Goal: Check status: Check status

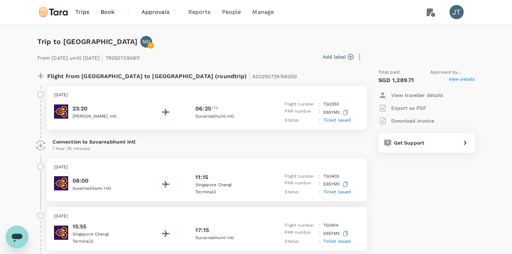
click at [329, 119] on span "Ticket issued" at bounding box center [337, 120] width 28 height 5
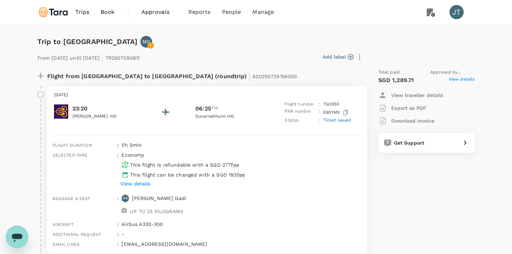
scroll to position [77, 0]
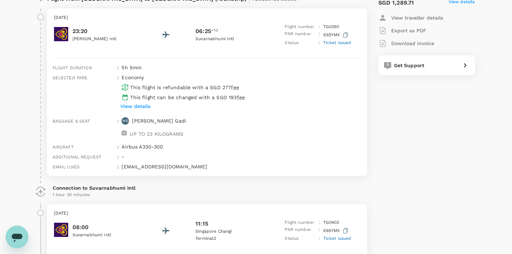
click at [143, 107] on p "View details" at bounding box center [135, 106] width 30 height 7
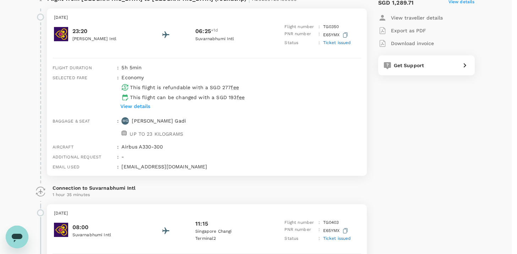
drag, startPoint x: 319, startPoint y: 88, endPoint x: 261, endPoint y: 80, distance: 58.8
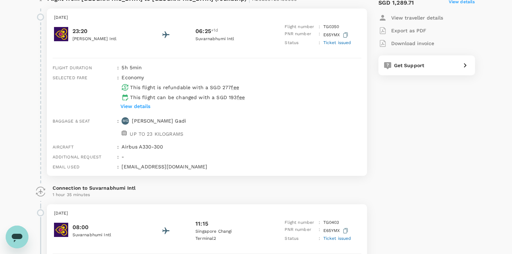
scroll to position [0, 0]
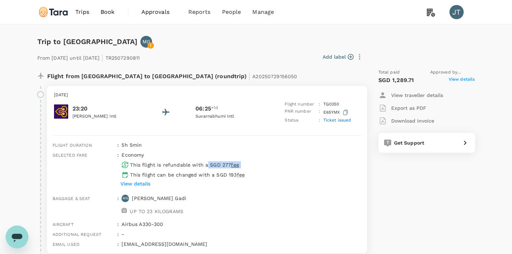
drag, startPoint x: 245, startPoint y: 162, endPoint x: 207, endPoint y: 163, distance: 38.0
click at [207, 163] on div "This flight is refundable with a SGD 277 fee This flight can be changed with a …" at bounding box center [240, 168] width 242 height 20
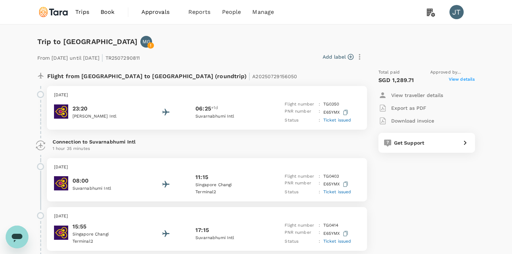
click at [265, 116] on div "23:20 Benazir Bhutto Intl 06:25 +1d Suvarnabhumi Intl Flight number : TG 0350 P…" at bounding box center [207, 112] width 306 height 23
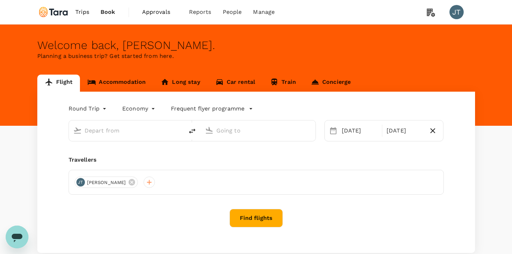
type input "Soekarno-Hatta Intl (CGK)"
type input "Singapore, Singapore (any)"
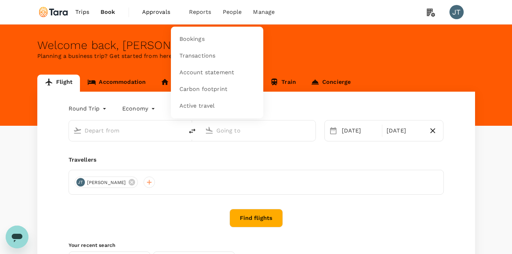
click at [208, 11] on span "Reports" at bounding box center [200, 12] width 22 height 9
type input "Soekarno-Hatta Intl (CGK)"
type input "Singapore, Singapore (any)"
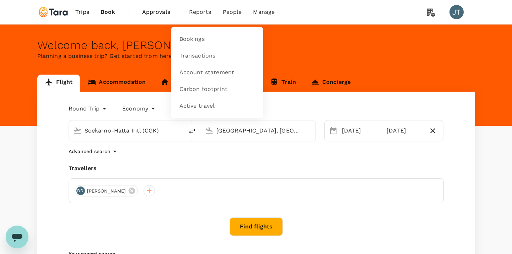
click at [199, 30] on nav "Bookings Transactions Account statement Carbon footprint Active travel" at bounding box center [217, 73] width 92 height 92
click at [199, 39] on span "Bookings" at bounding box center [191, 39] width 25 height 8
